Goal: Task Accomplishment & Management: Manage account settings

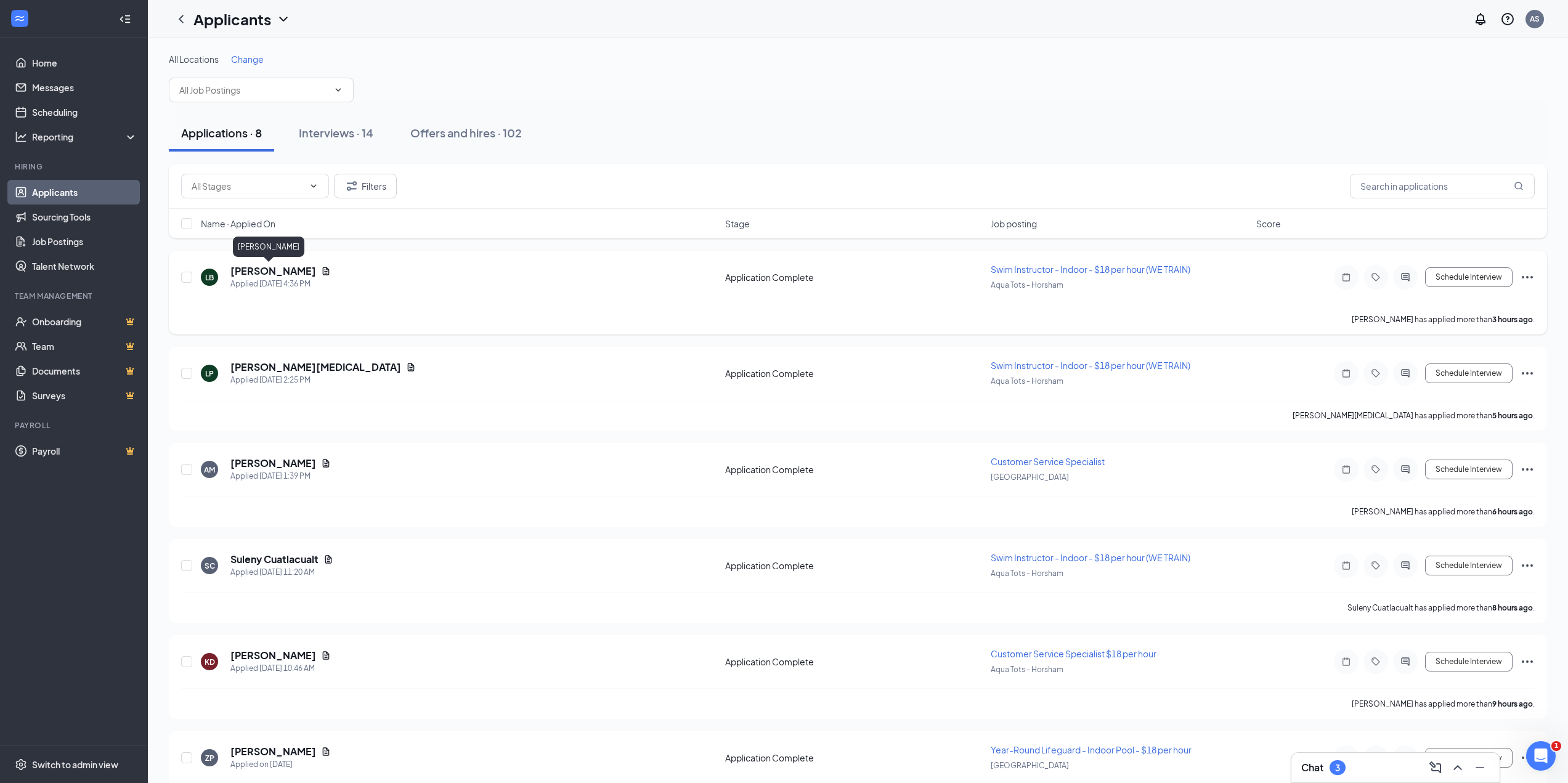
click at [261, 268] on h5 "[PERSON_NAME]" at bounding box center [273, 271] width 86 height 13
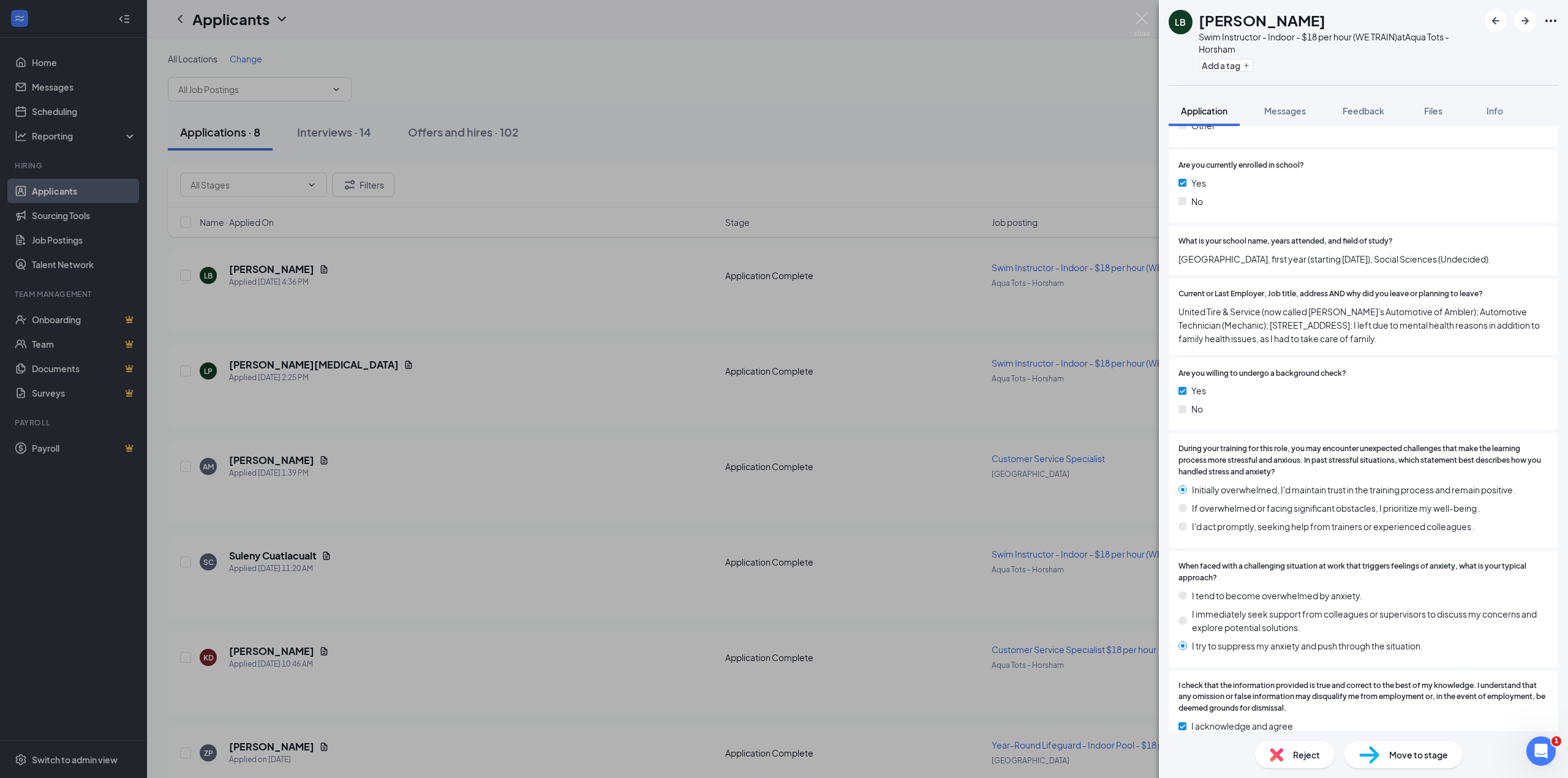
scroll to position [1102, 0]
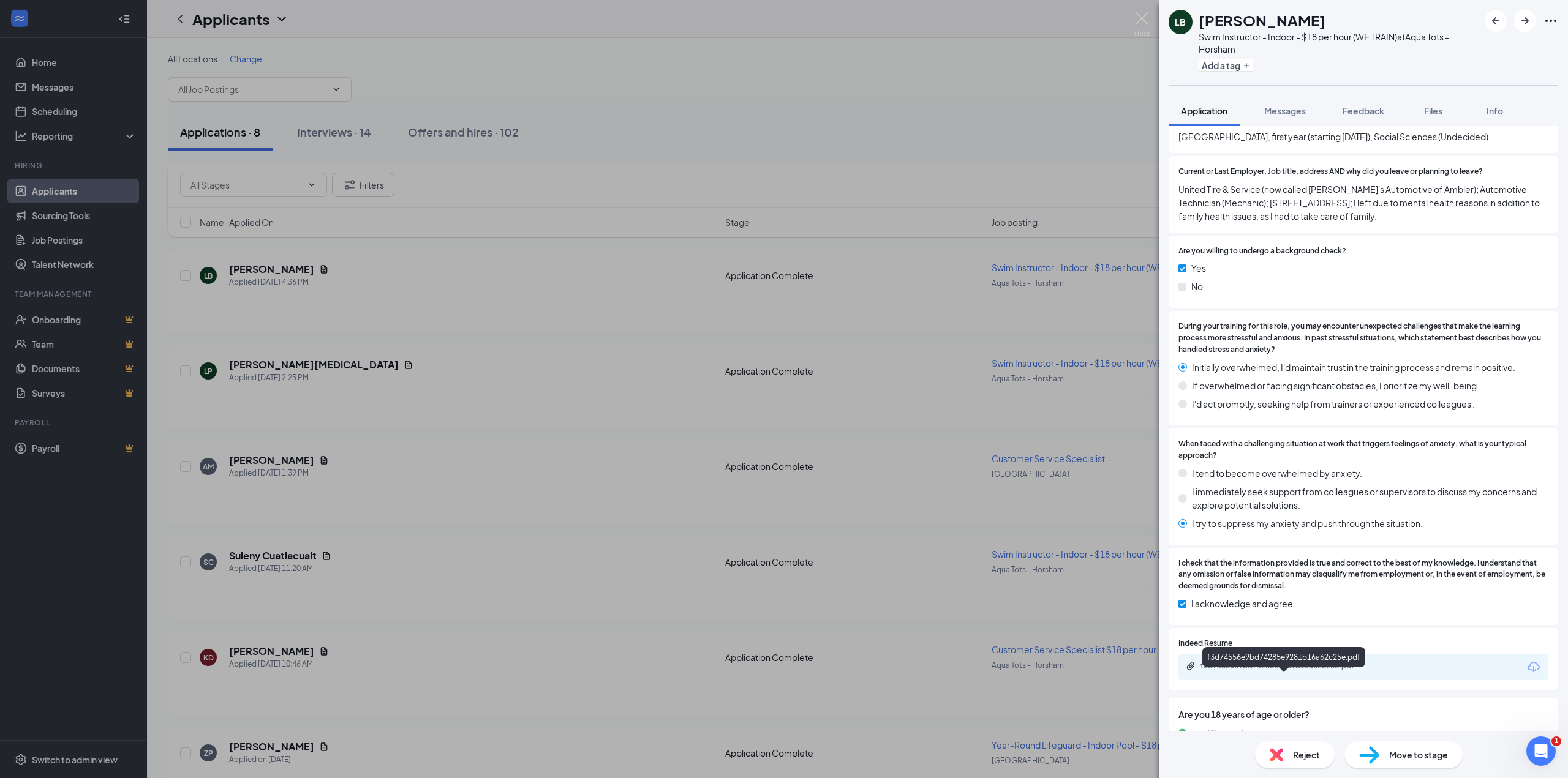
click at [1284, 671] on div "f3d74556e9bd74285e9281b16a62c25e.pdf" at bounding box center [1286, 666] width 171 height 10
click at [259, 361] on div "LB [PERSON_NAME] Swim Instructor - Indoor - $18 per hour (WE TRAIN) at Aqua Tot…" at bounding box center [784, 389] width 1568 height 778
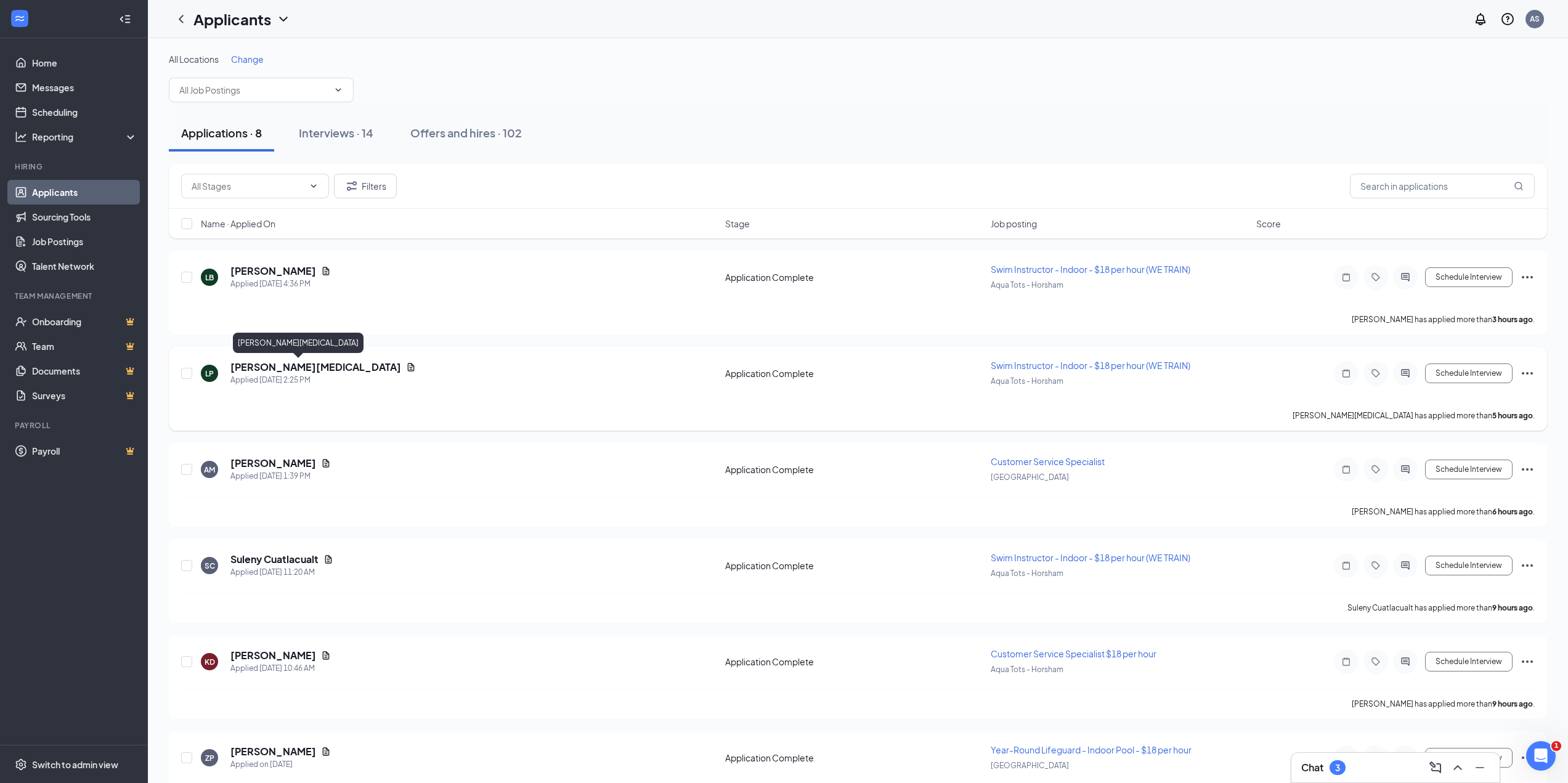
click at [264, 369] on h5 "[PERSON_NAME][MEDICAL_DATA]" at bounding box center [316, 367] width 170 height 13
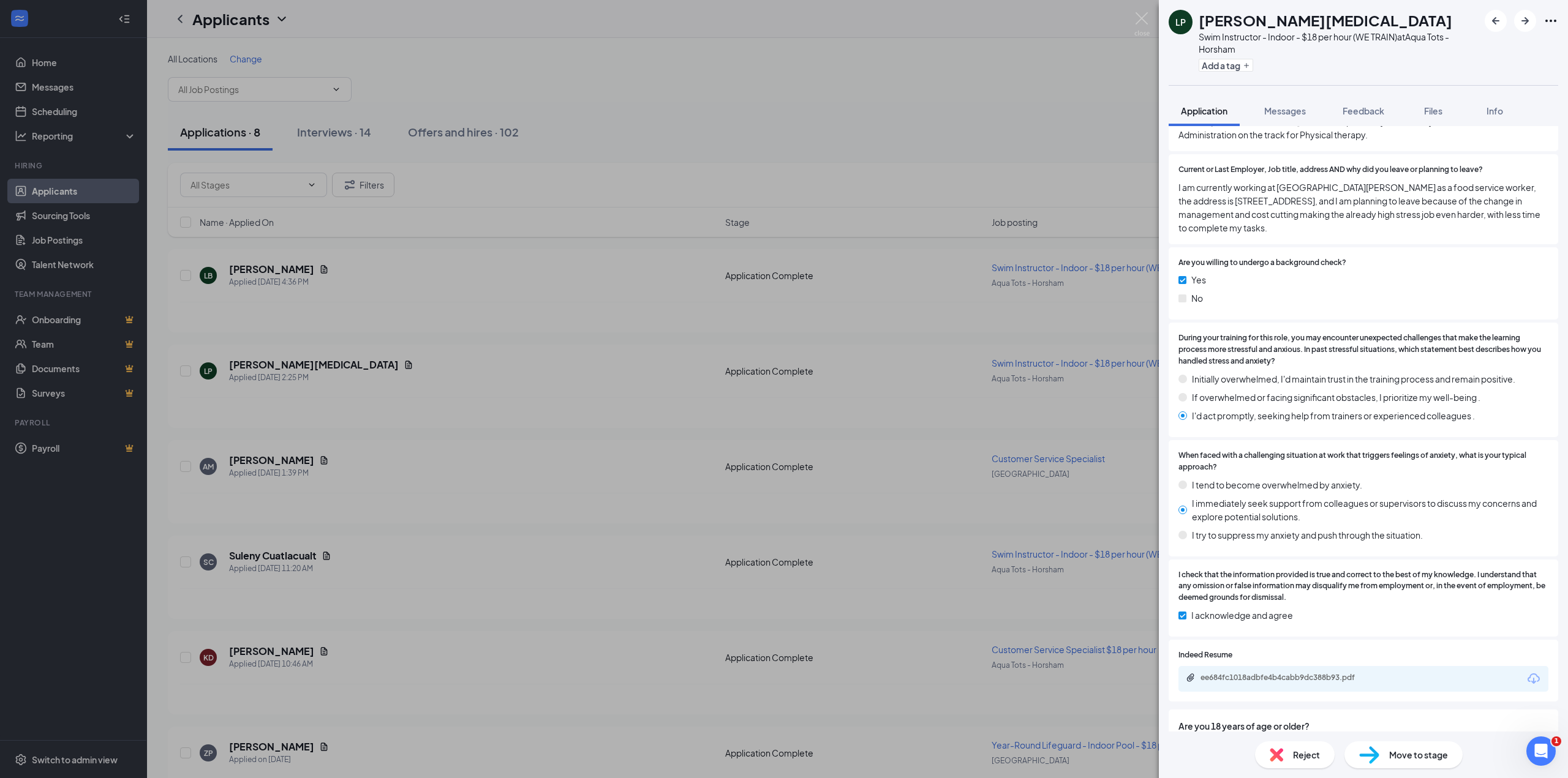
scroll to position [1102, 0]
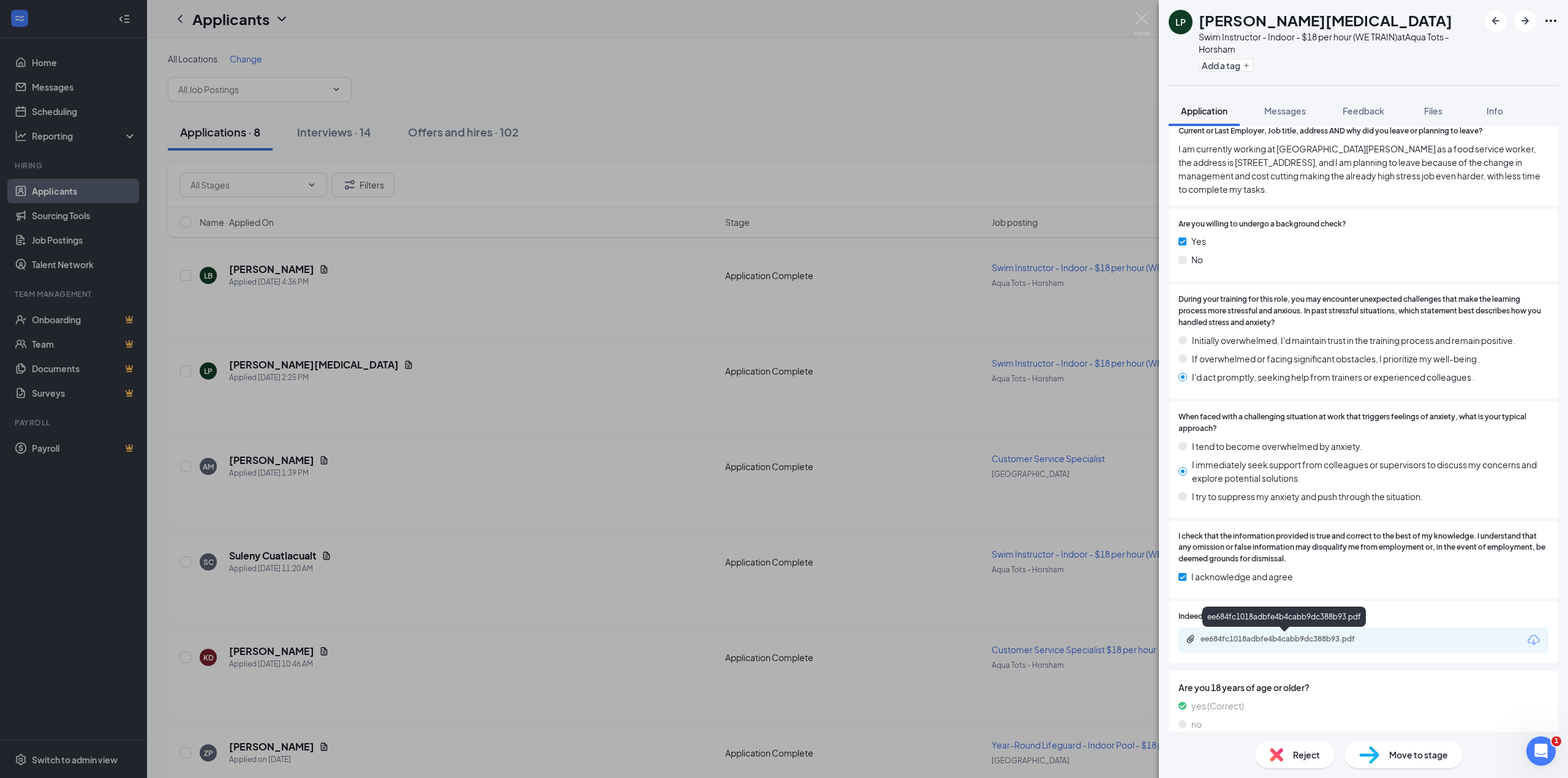
click at [1294, 640] on div "ee684fc1018adbfe4b4cabb9dc388b93.pdf" at bounding box center [1286, 639] width 171 height 10
click at [1138, 11] on div "LP [PERSON_NAME][MEDICAL_DATA] Swim Instructor - Indoor - $18 per hour (WE TRAI…" at bounding box center [784, 389] width 1568 height 778
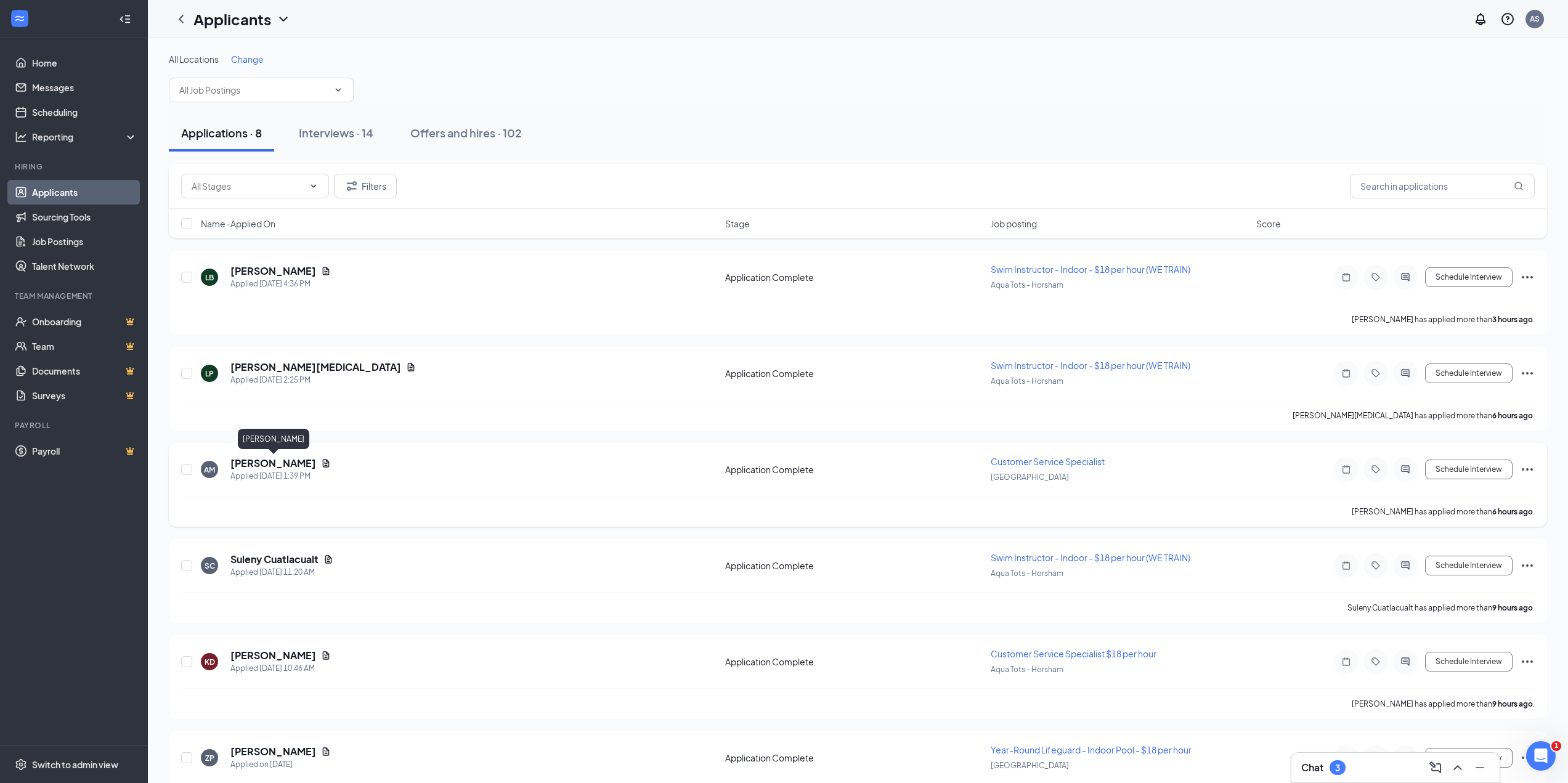
click at [273, 465] on h5 "[PERSON_NAME]" at bounding box center [273, 463] width 86 height 13
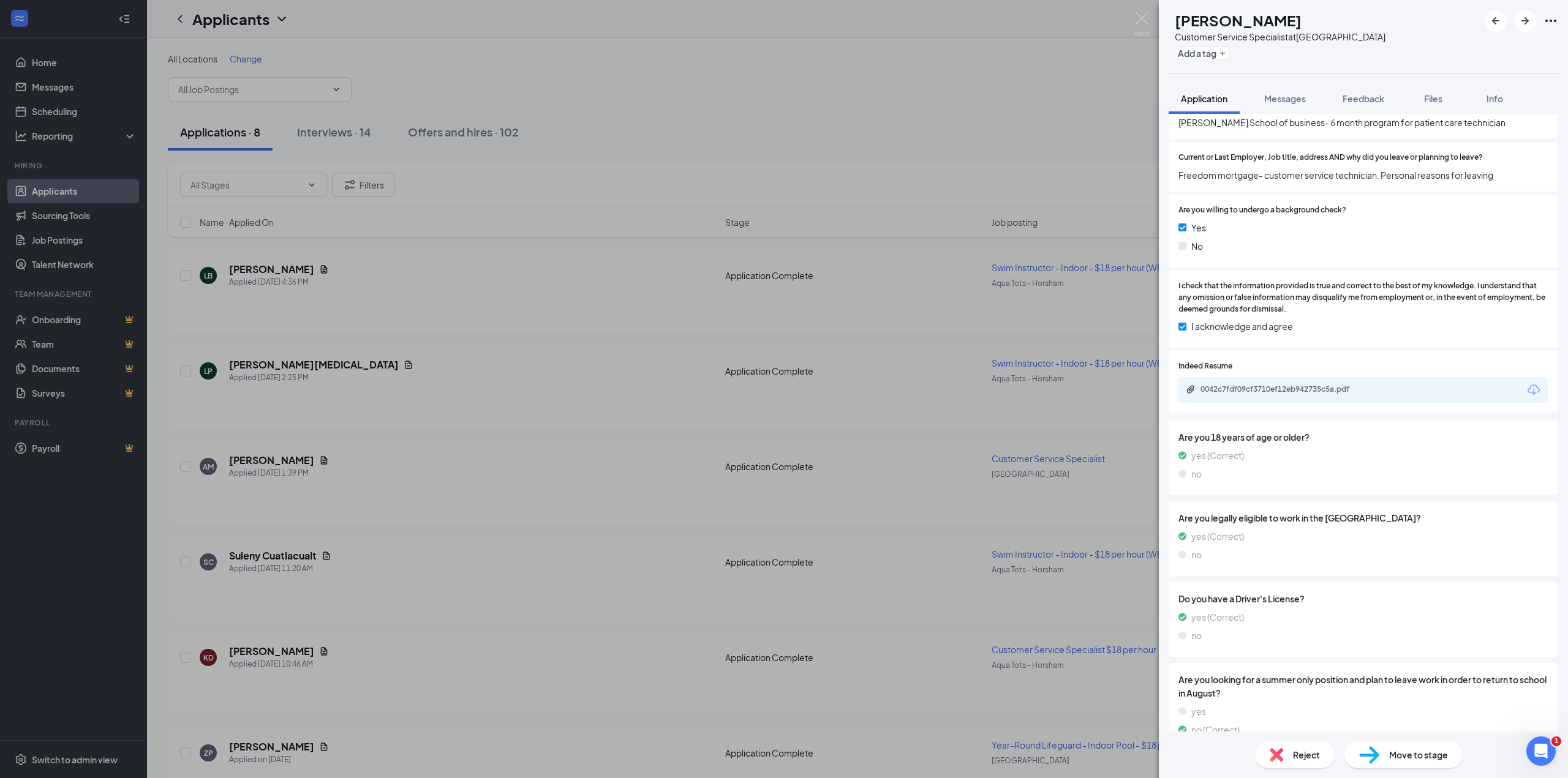
scroll to position [1030, 0]
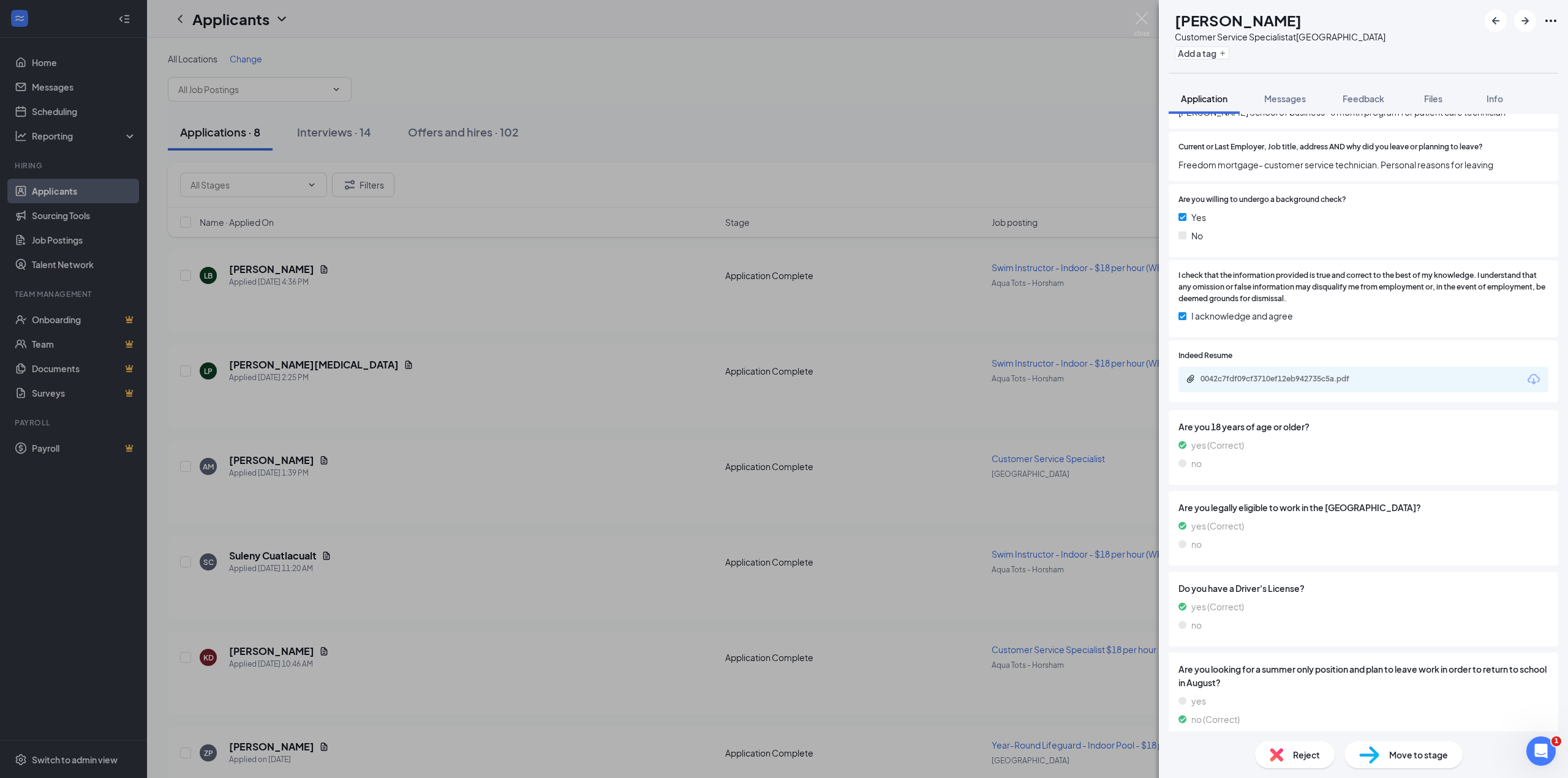
click at [1276, 769] on div "Reject Move to stage" at bounding box center [1363, 755] width 409 height 47
click at [1277, 753] on img at bounding box center [1276, 755] width 13 height 13
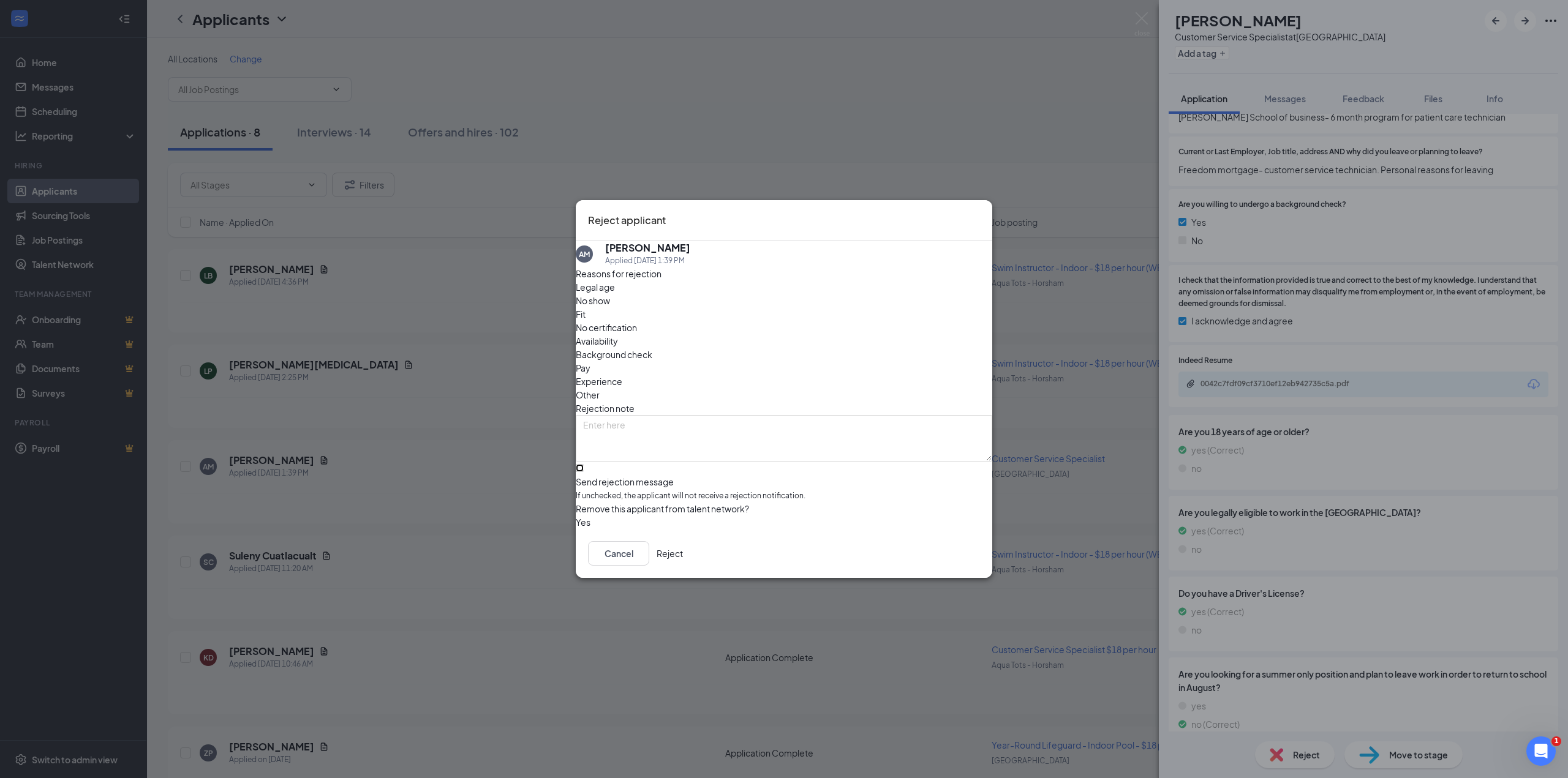
click at [584, 464] on input "Send rejection message If unchecked, the applicant will not receive a rejection…" at bounding box center [580, 468] width 8 height 8
checkbox input "true"
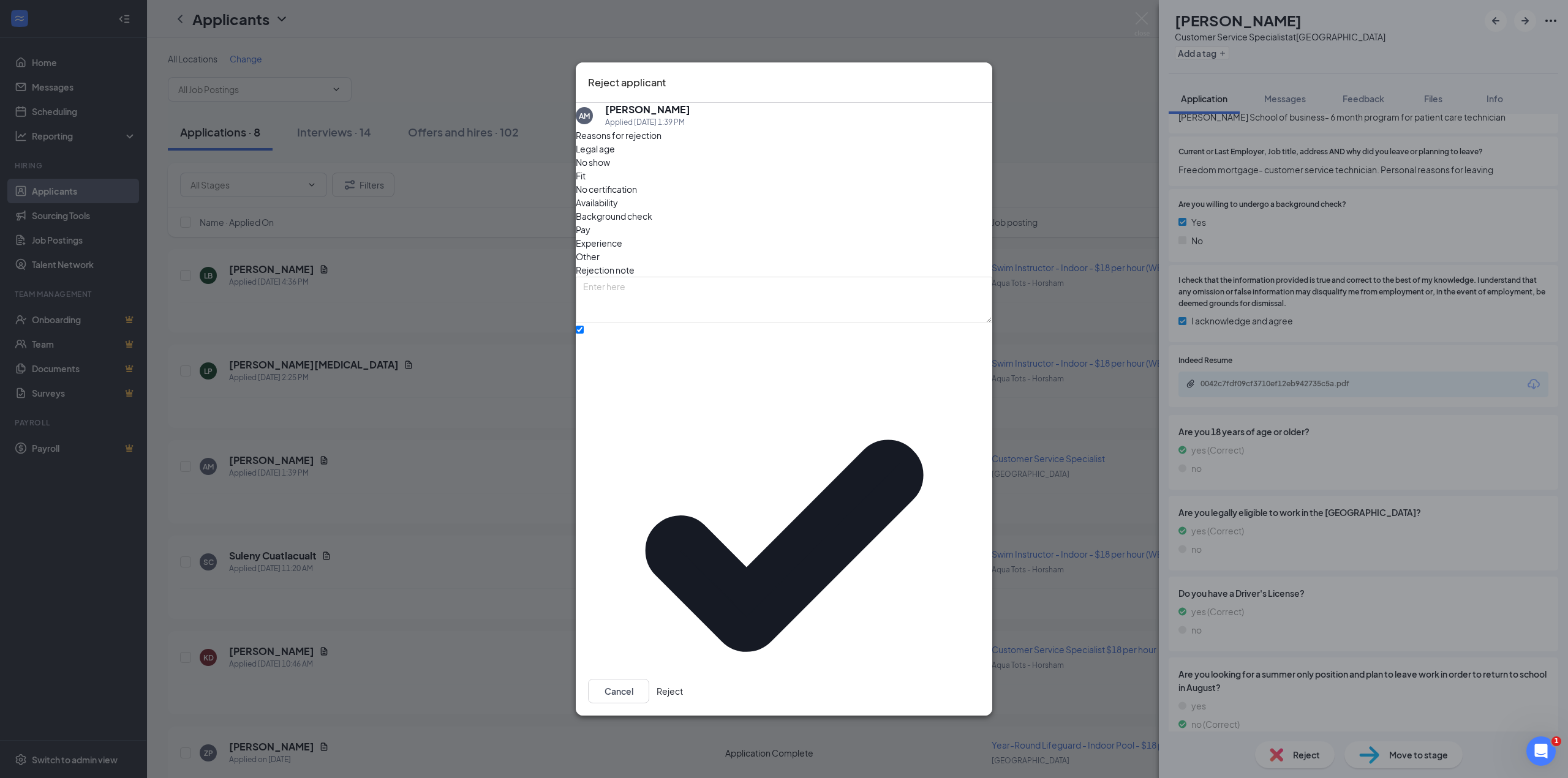
click at [683, 679] on button "Reject" at bounding box center [670, 691] width 26 height 25
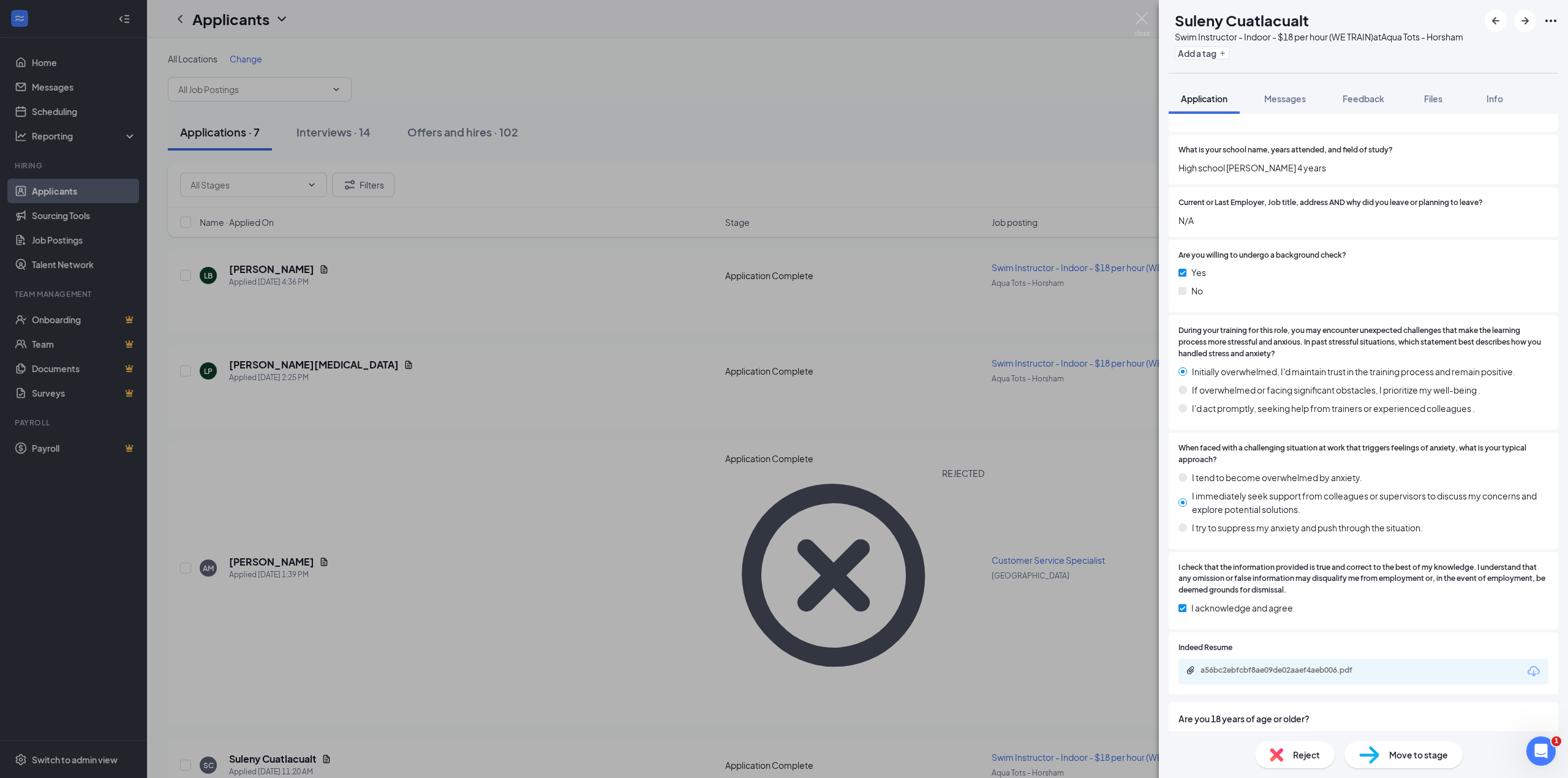
scroll to position [980, 0]
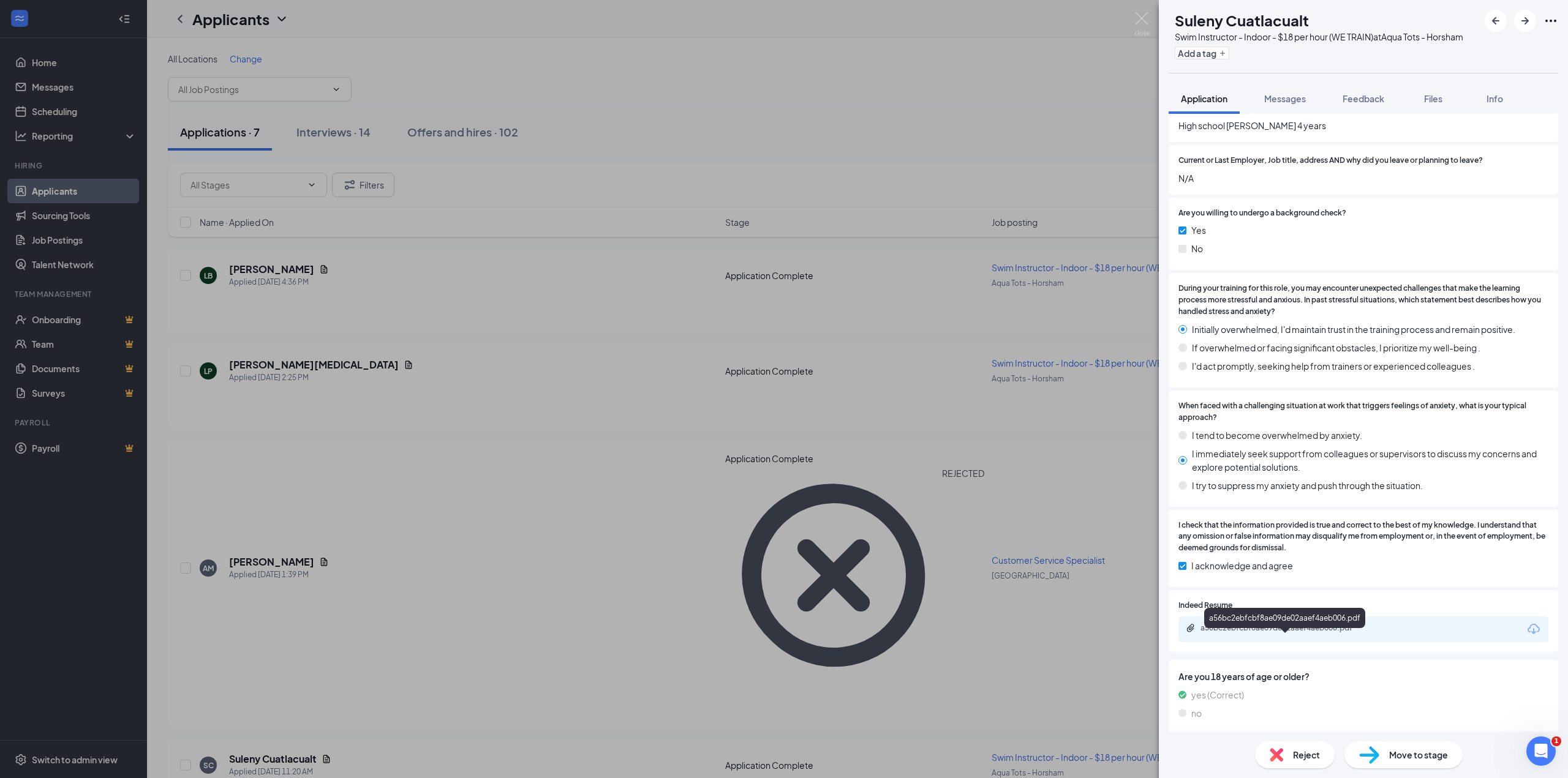
click at [1284, 633] on div "a56bc2ebfcbf8ae09de02aaef4aeb006.pdf" at bounding box center [1286, 628] width 171 height 10
click at [1302, 752] on span "Reject" at bounding box center [1306, 755] width 27 height 13
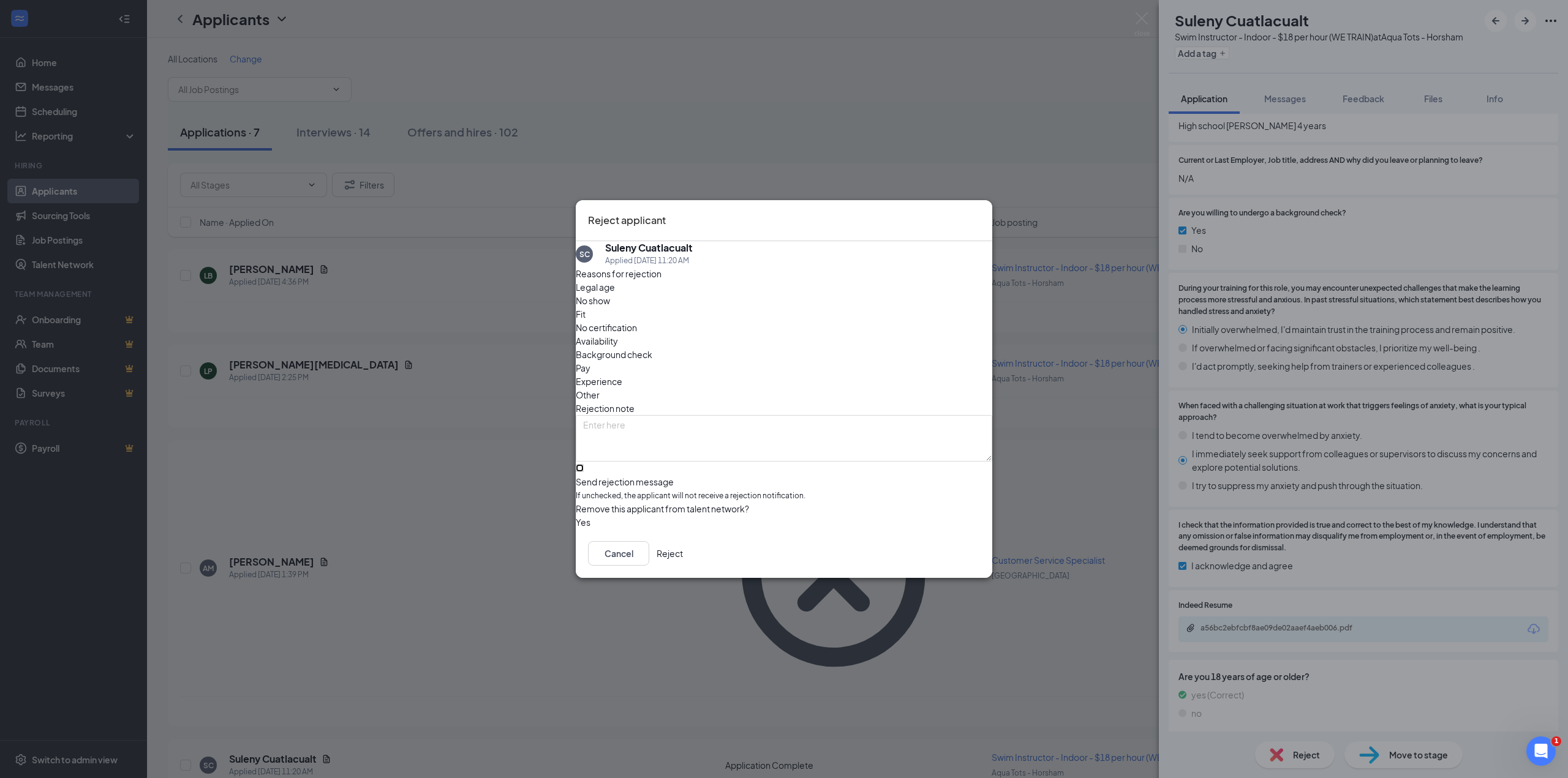
click at [584, 464] on input "Send rejection message If unchecked, the applicant will not receive a rejection…" at bounding box center [580, 468] width 8 height 8
checkbox input "true"
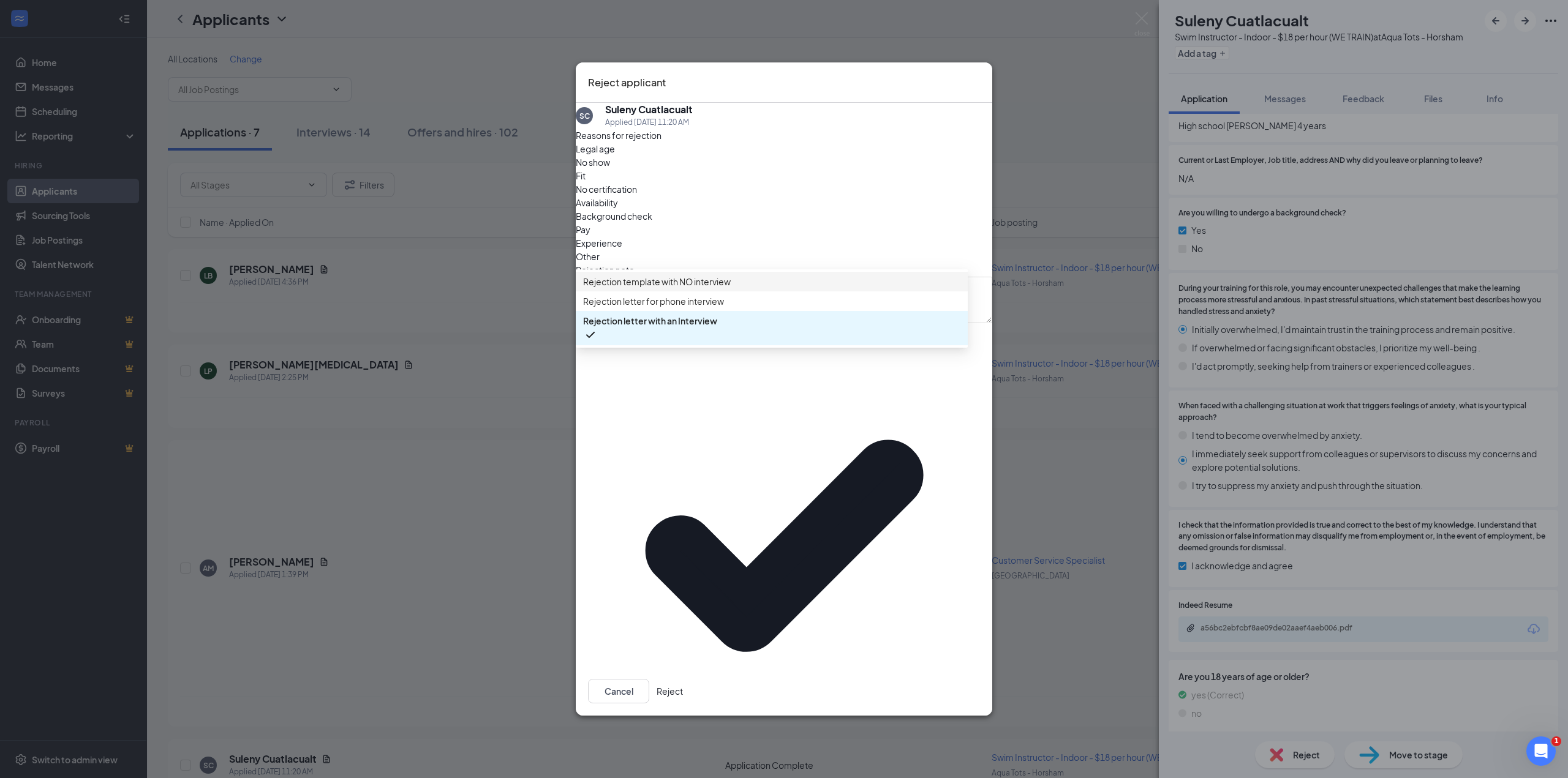
click at [722, 289] on span "Rejection template with NO interview" at bounding box center [657, 281] width 147 height 13
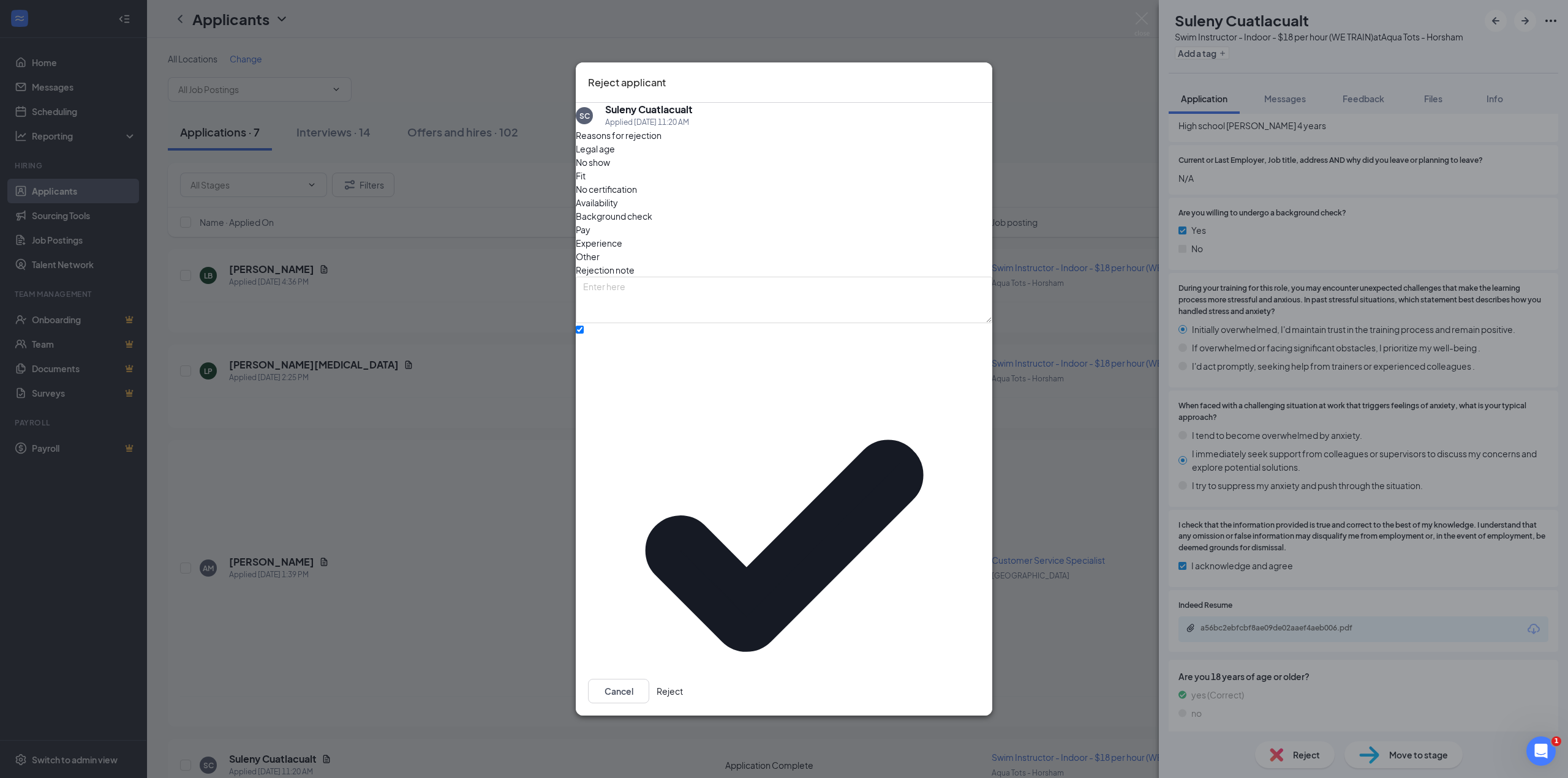
click at [683, 679] on button "Reject" at bounding box center [670, 691] width 26 height 25
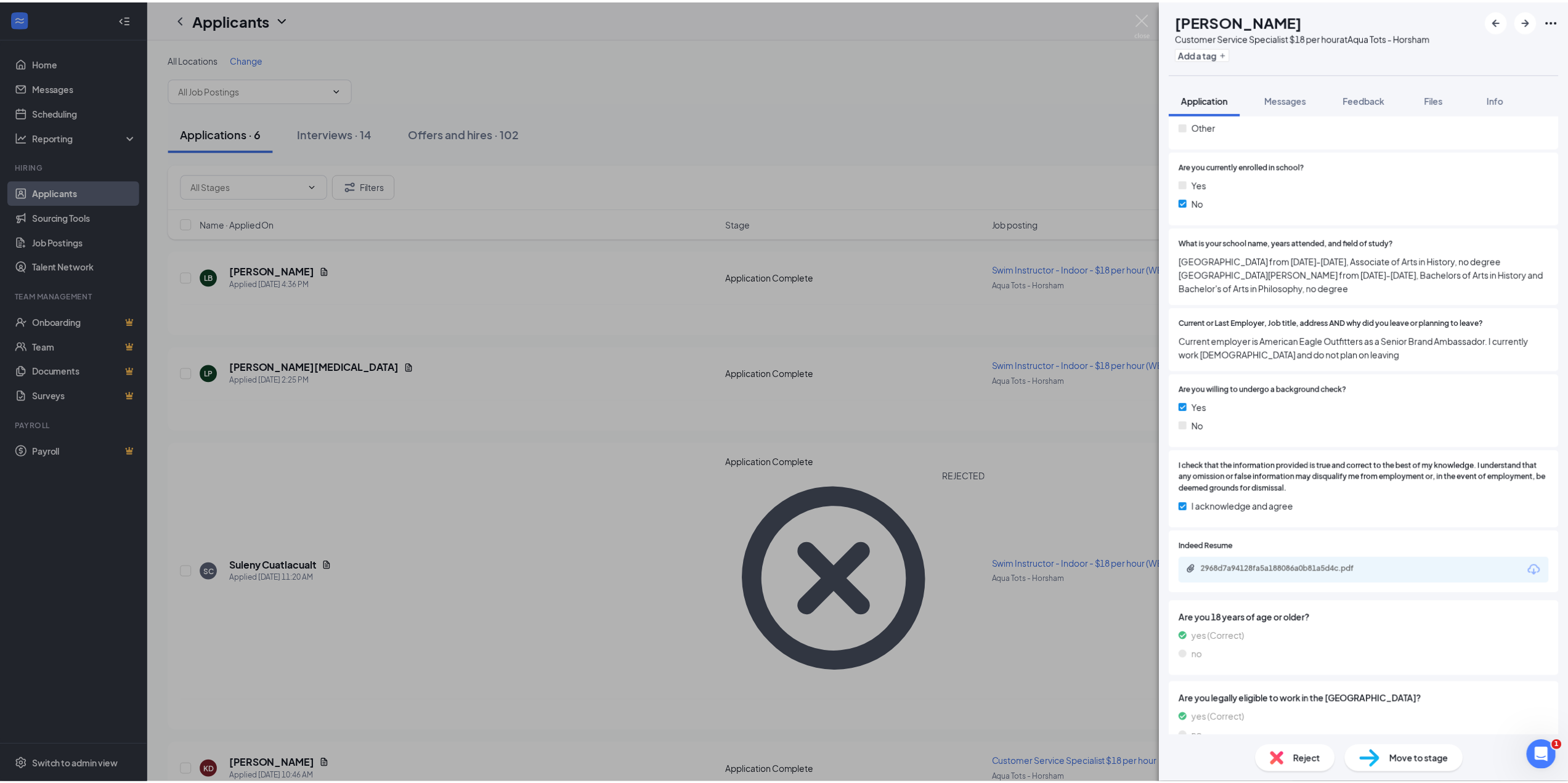
scroll to position [986, 0]
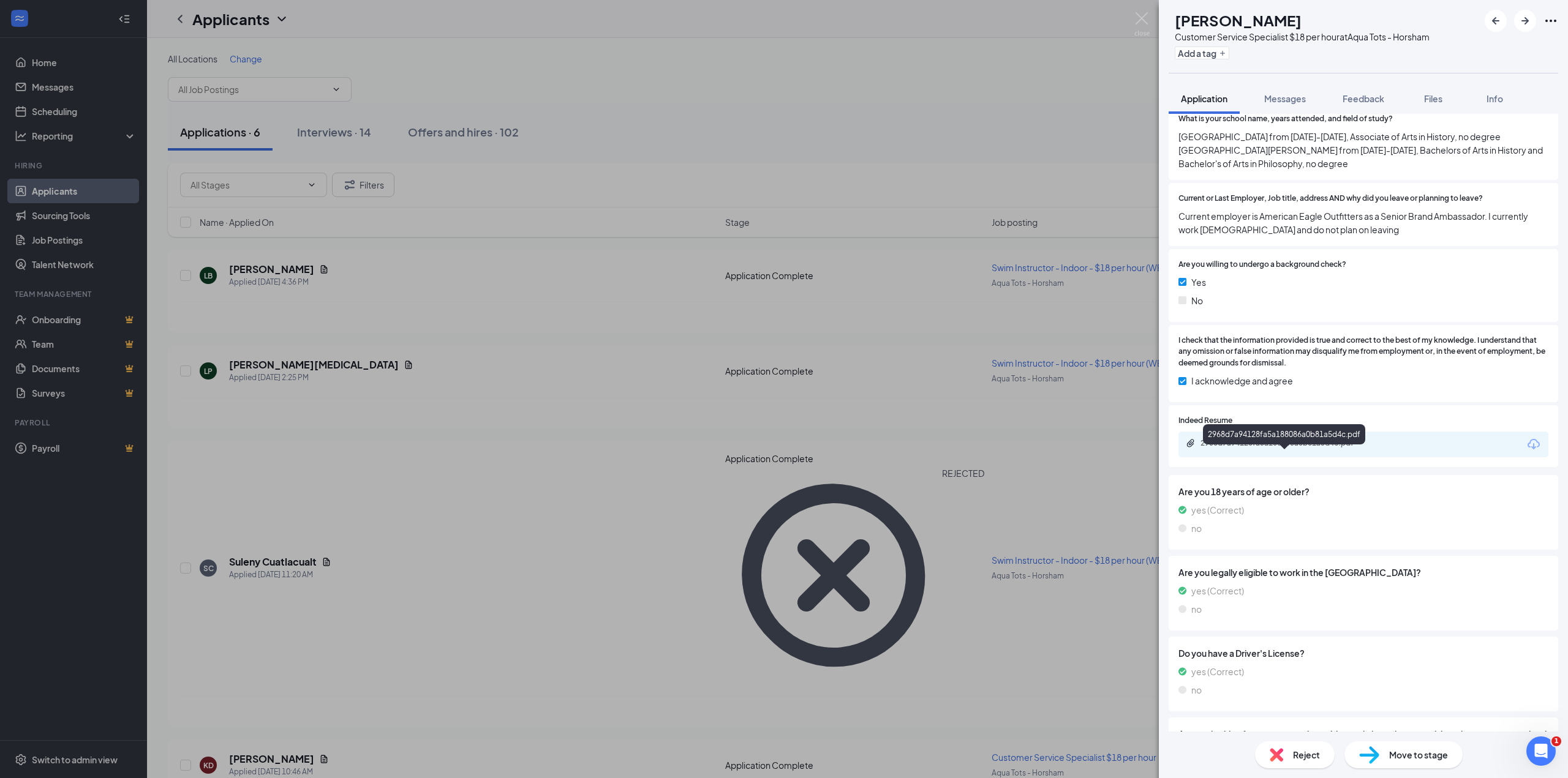
click at [1291, 451] on div "2968d7a94128fa5a188086a0b81a5d4c.pdf" at bounding box center [1363, 444] width 370 height 26
click at [1256, 448] on div "2968d7a94128fa5a188086a0b81a5d4c.pdf" at bounding box center [1286, 443] width 171 height 10
click at [1140, 16] on img at bounding box center [1142, 24] width 15 height 24
